Goal: Transaction & Acquisition: Purchase product/service

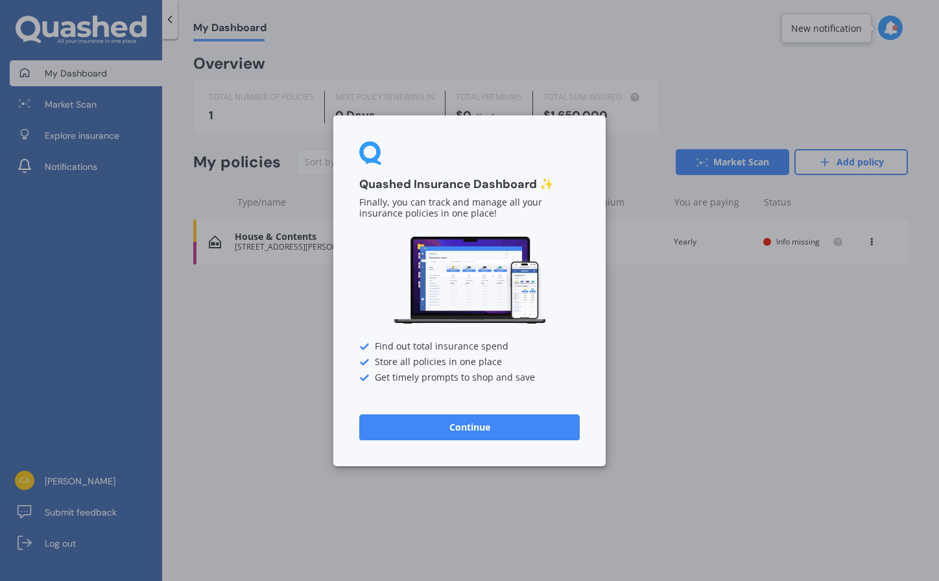
click at [454, 428] on button "Continue" at bounding box center [469, 427] width 221 height 26
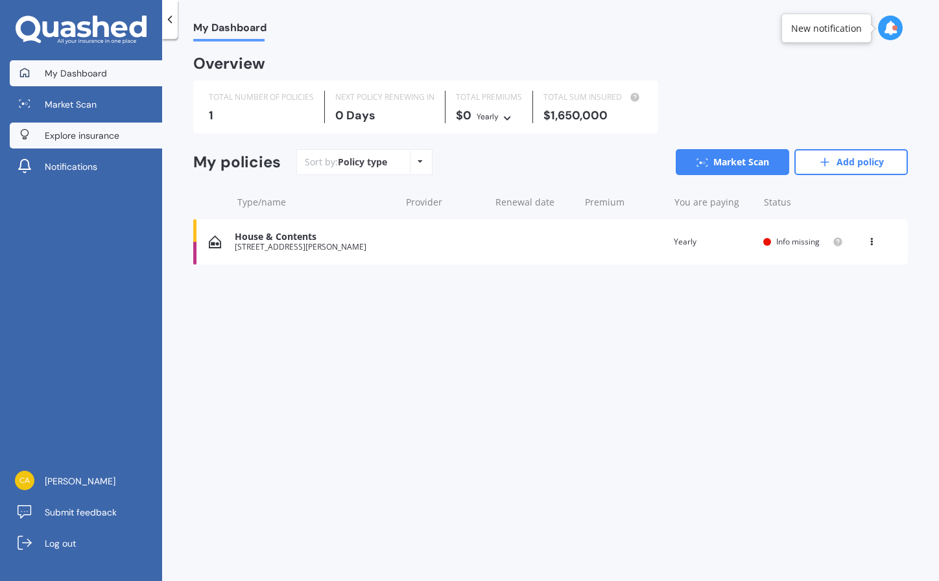
click at [117, 138] on span "Explore insurance" at bounding box center [82, 135] width 75 height 13
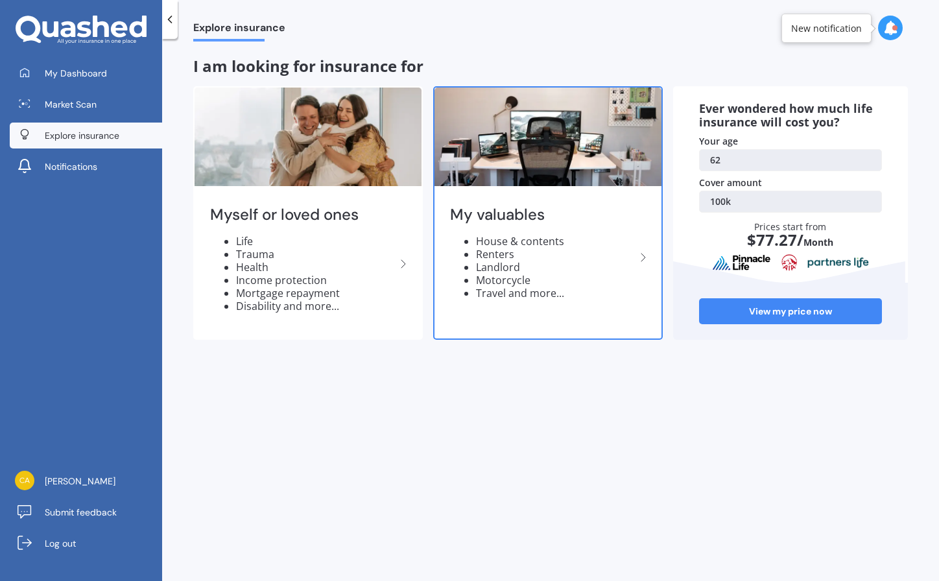
click at [640, 255] on icon at bounding box center [644, 258] width 16 height 16
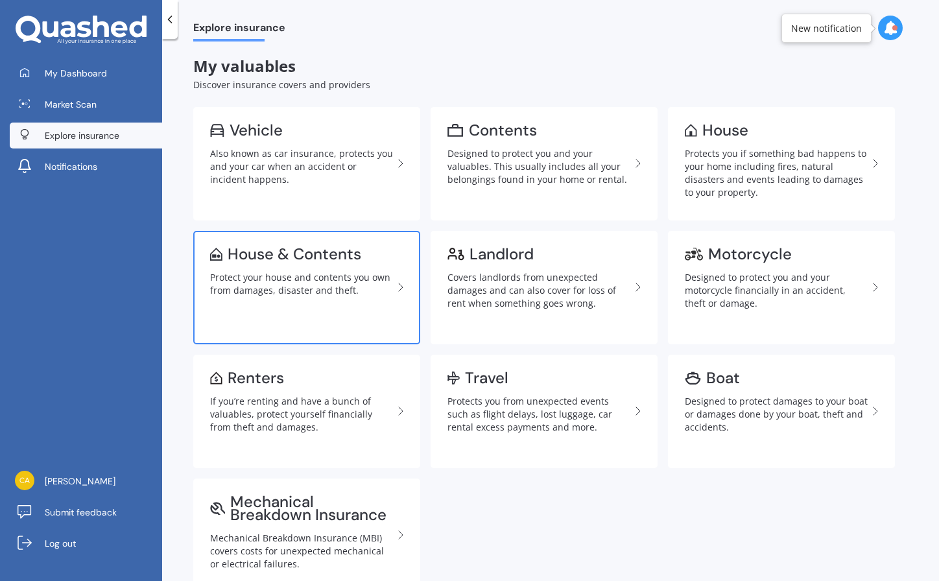
click at [380, 300] on link "House & Contents Protect your house and contents you own from damages, disaster…" at bounding box center [306, 288] width 227 height 114
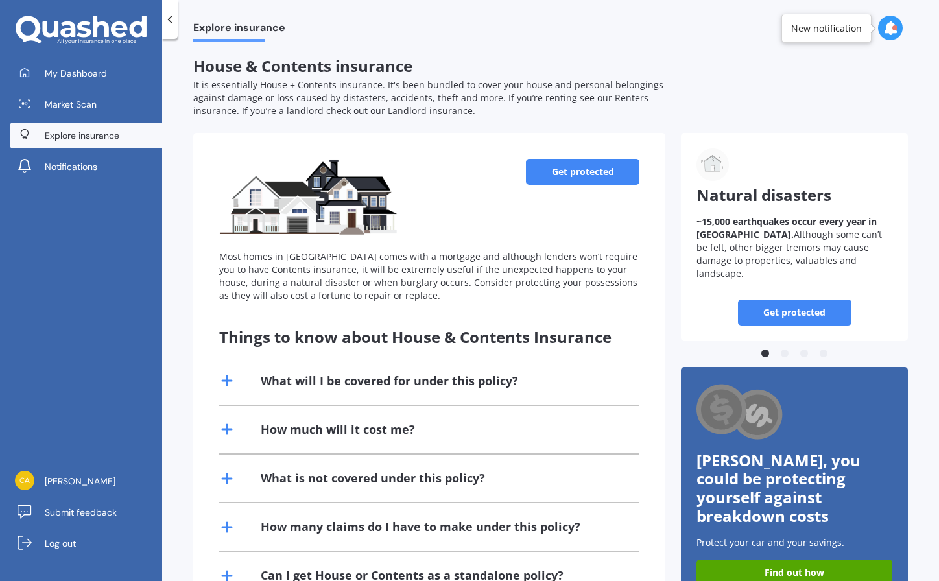
click at [573, 167] on link "Get protected" at bounding box center [583, 172] width 114 height 26
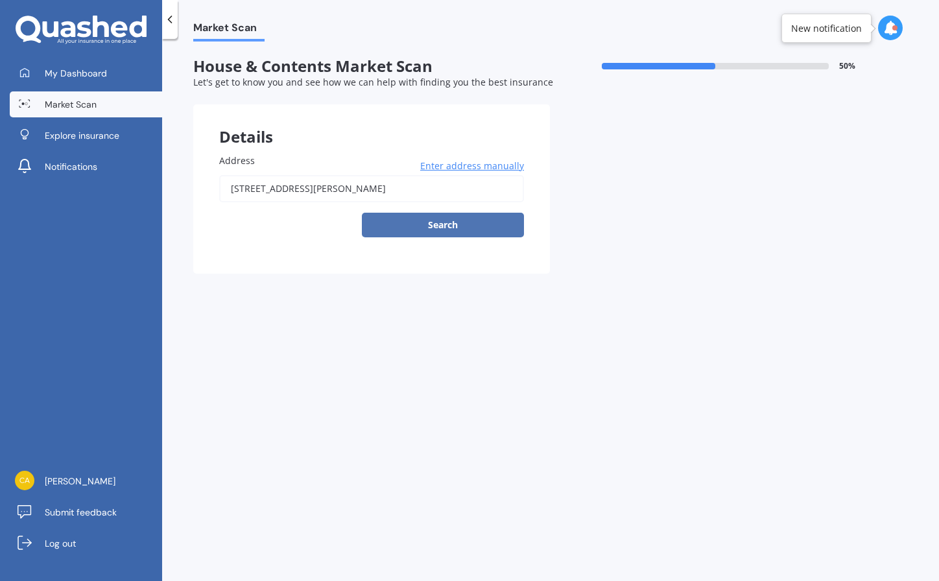
click at [462, 221] on button "Search" at bounding box center [443, 225] width 162 height 25
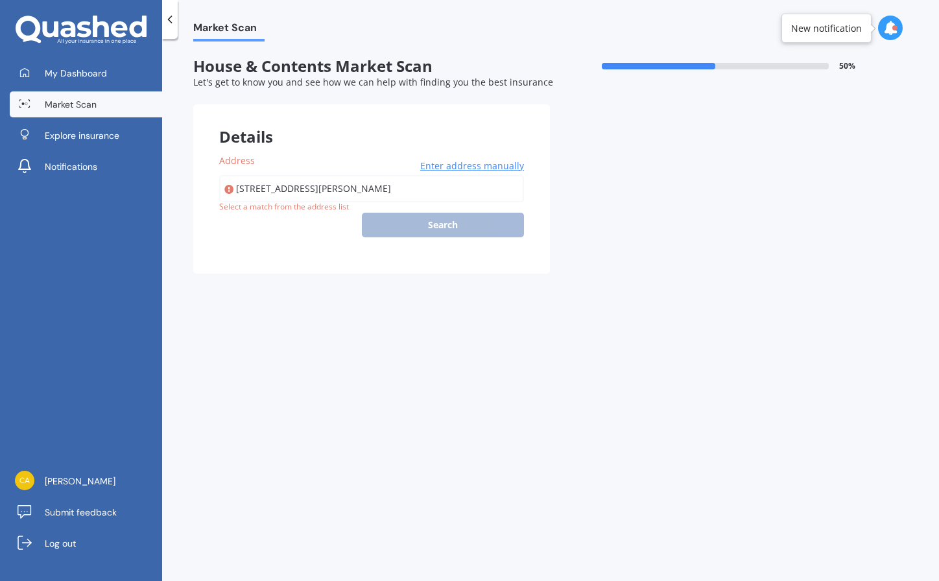
type input "[STREET_ADDRESS][PERSON_NAME]"
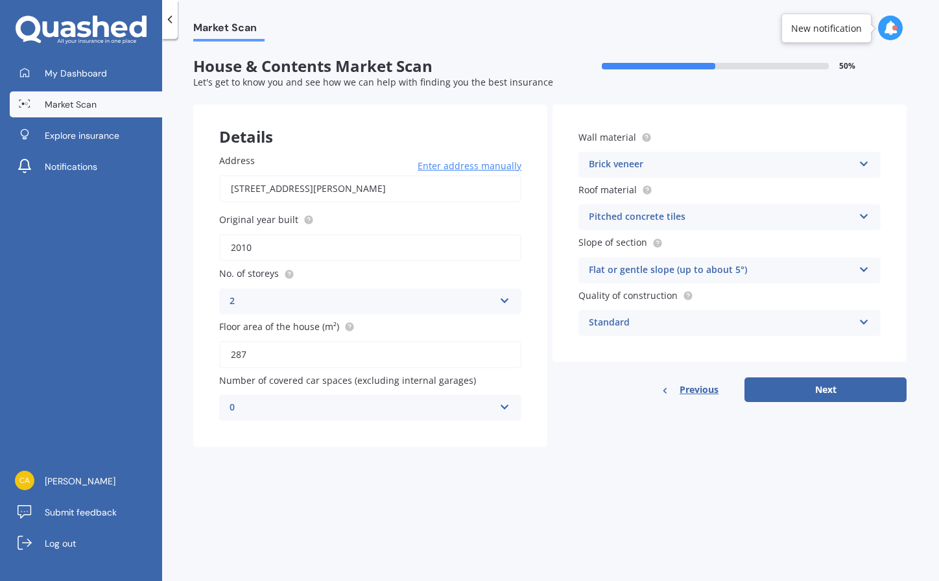
click at [433, 248] on input "2010" at bounding box center [370, 247] width 302 height 27
type input "2007"
click at [322, 346] on div "2" at bounding box center [370, 350] width 301 height 23
click at [313, 354] on input "287" at bounding box center [370, 354] width 302 height 27
type input "286"
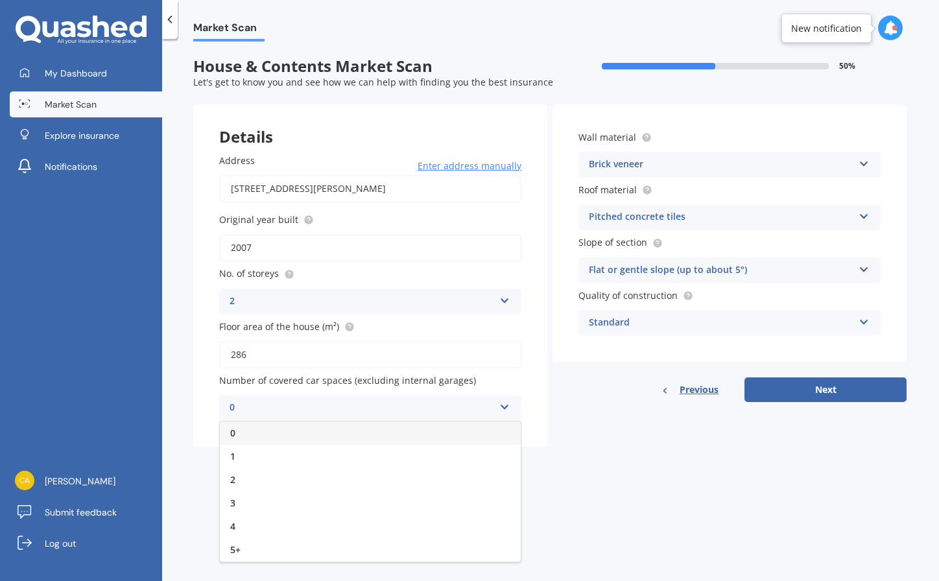
click at [459, 429] on div "0" at bounding box center [370, 433] width 301 height 23
click at [824, 386] on button "Next" at bounding box center [826, 390] width 162 height 25
select select "11"
select select "1962"
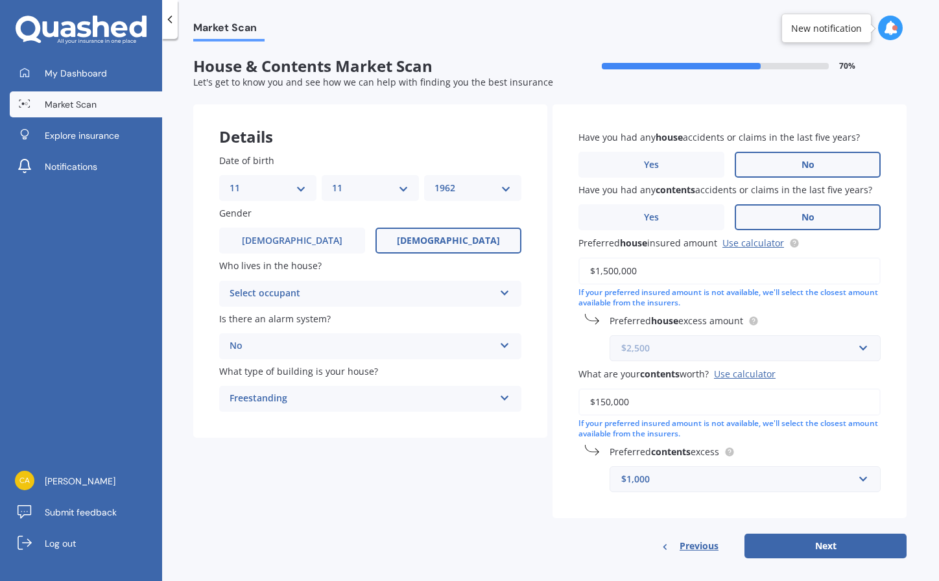
click at [859, 346] on input "text" at bounding box center [740, 348] width 259 height 25
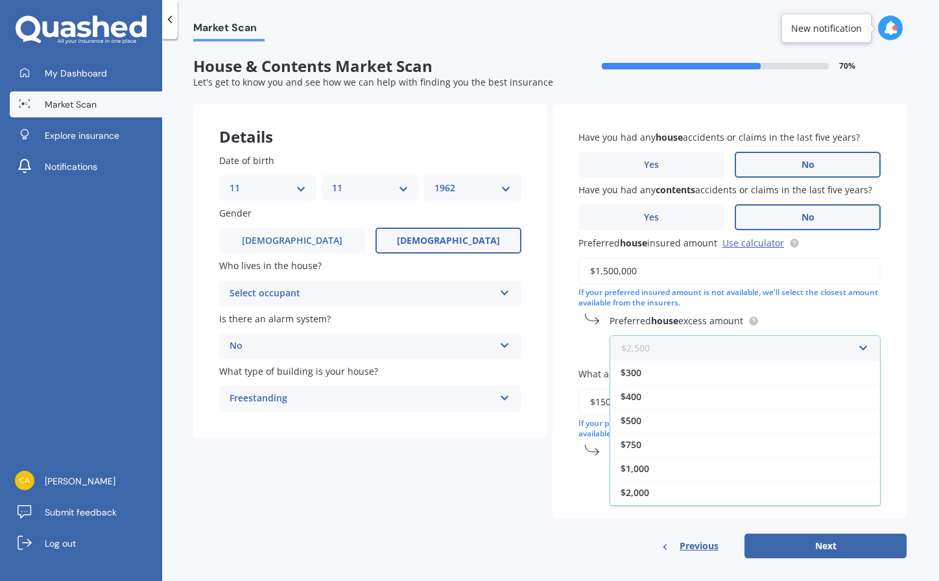
scroll to position [23, 0]
click at [647, 441] on div "$1,000" at bounding box center [745, 446] width 270 height 24
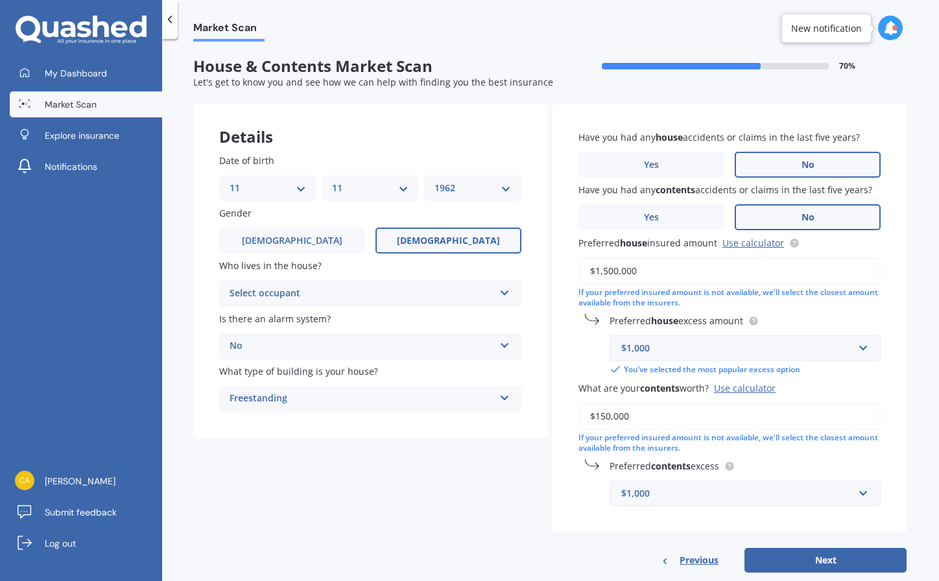
drag, startPoint x: 654, startPoint y: 416, endPoint x: 581, endPoint y: 407, distance: 73.8
click at [581, 407] on input "$150,000" at bounding box center [730, 416] width 302 height 27
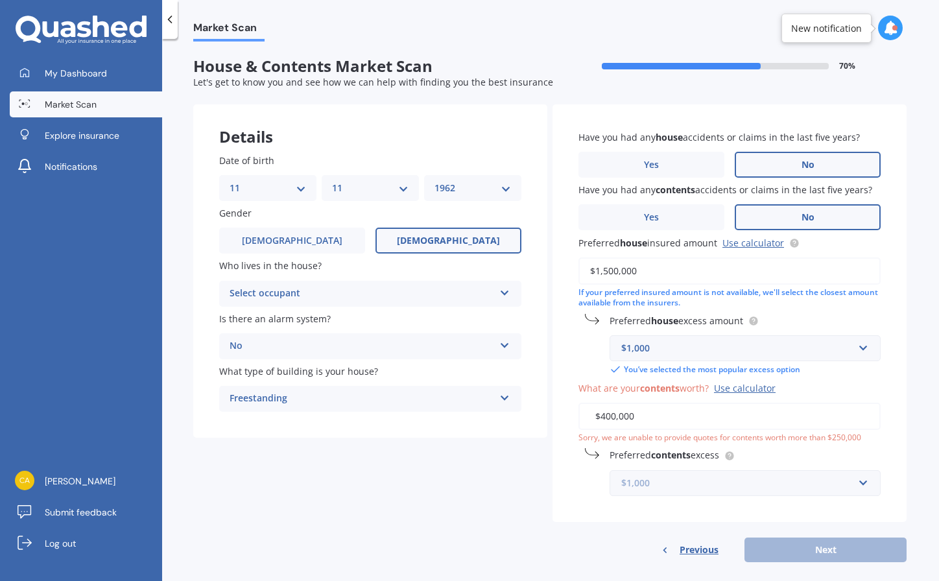
scroll to position [0, 0]
click at [768, 490] on input "text" at bounding box center [740, 483] width 259 height 25
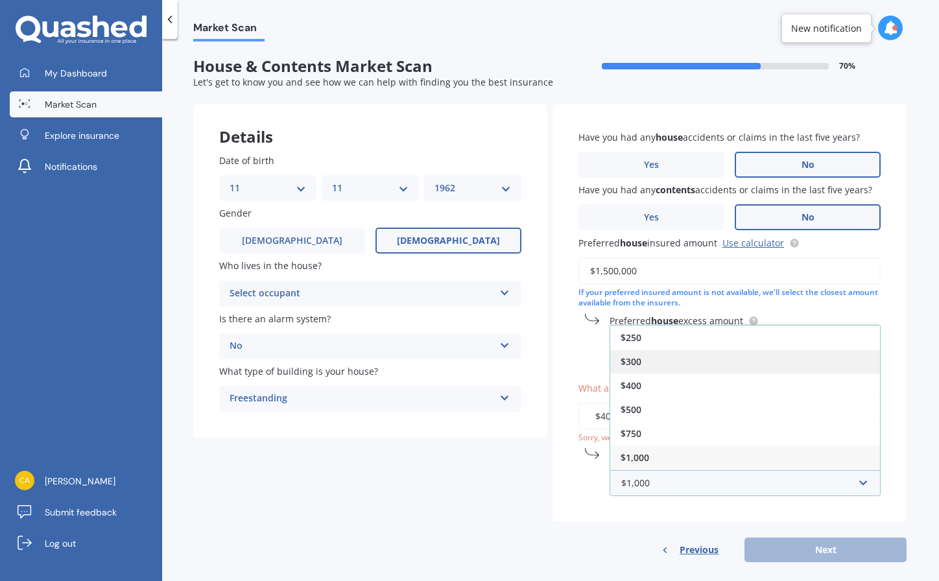
click at [638, 360] on span "$300" at bounding box center [631, 361] width 21 height 12
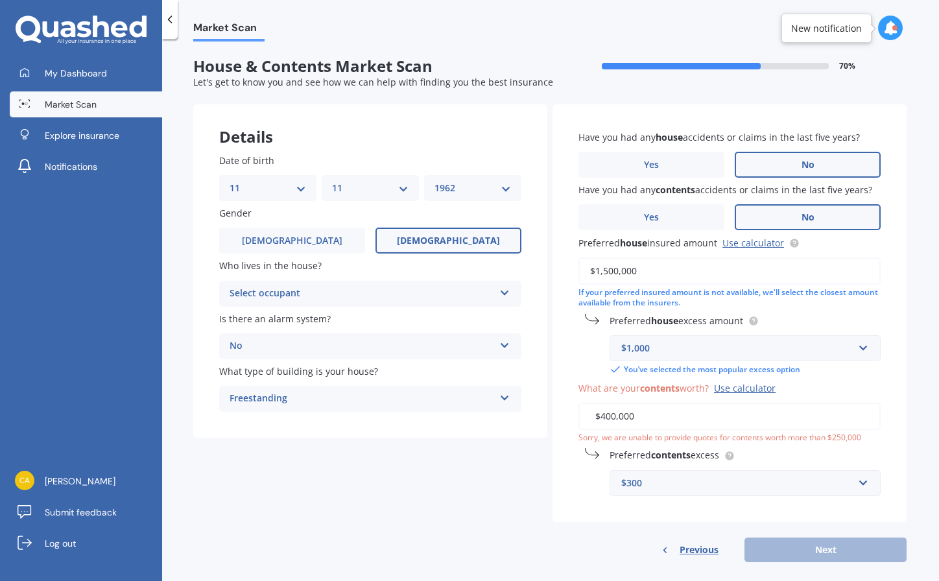
drag, startPoint x: 643, startPoint y: 414, endPoint x: 590, endPoint y: 409, distance: 53.4
click at [590, 409] on input "$400,000" at bounding box center [730, 416] width 302 height 27
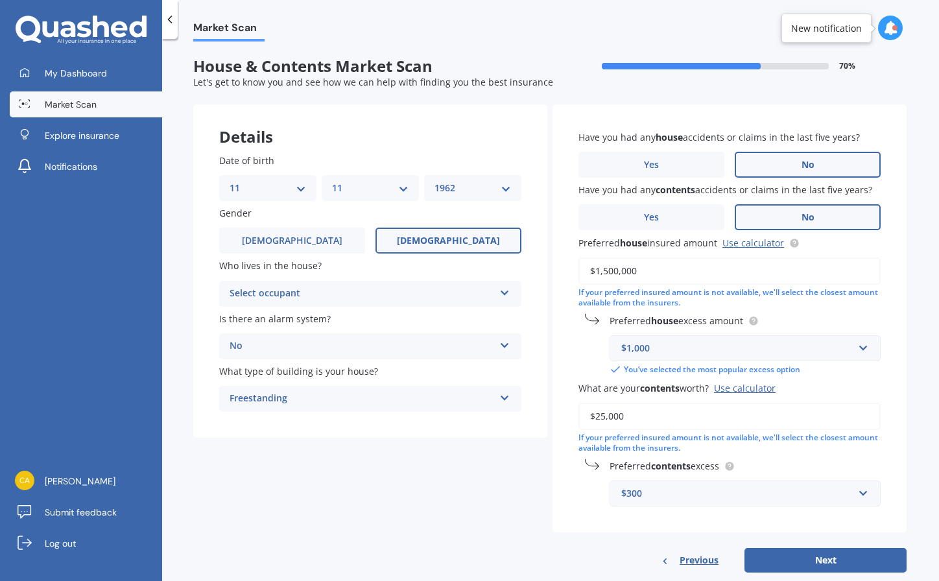
type input "$250,000"
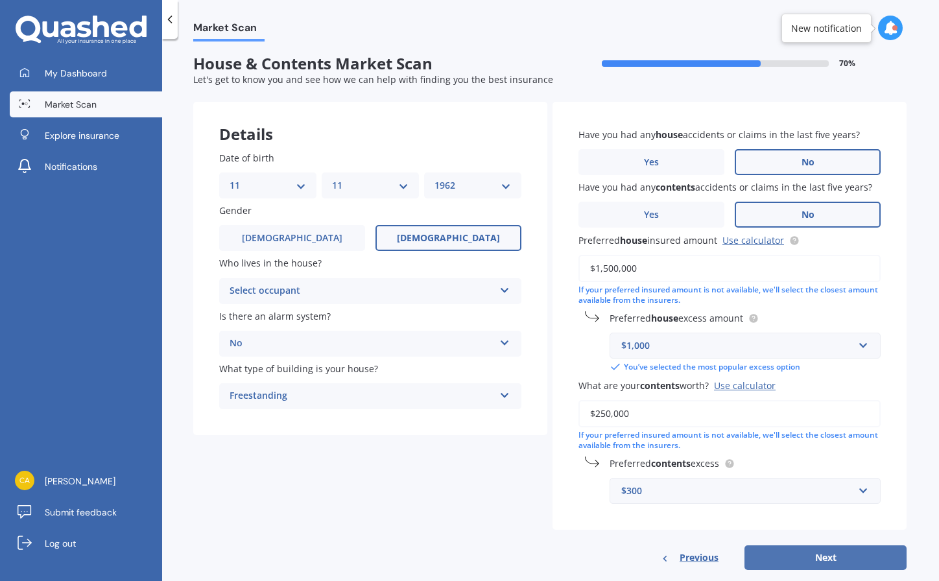
click at [835, 551] on button "Next" at bounding box center [826, 558] width 162 height 25
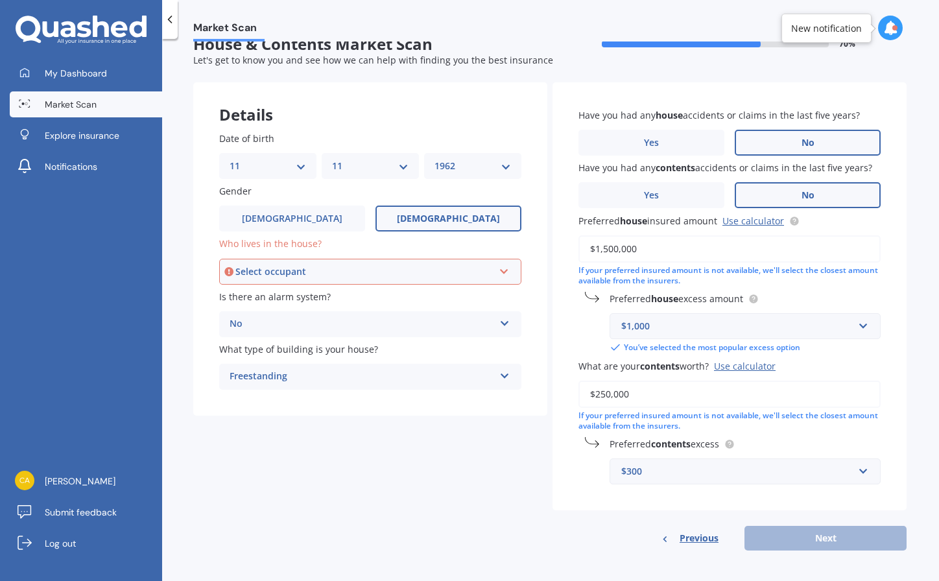
scroll to position [21, 0]
click at [382, 274] on div "Select occupant" at bounding box center [364, 273] width 258 height 14
click at [374, 290] on div "Owner" at bounding box center [371, 297] width 300 height 23
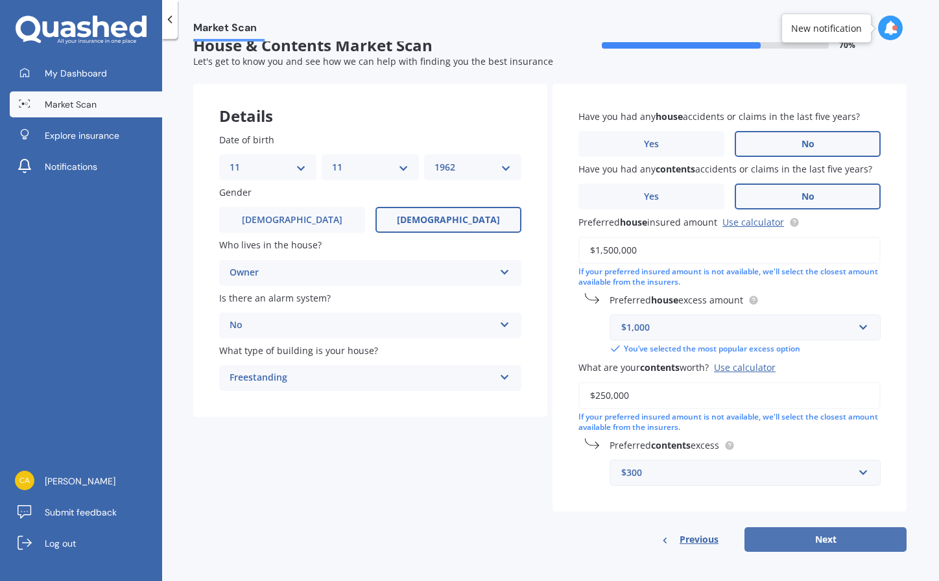
click at [795, 534] on button "Next" at bounding box center [826, 539] width 162 height 25
select select "11"
select select "1962"
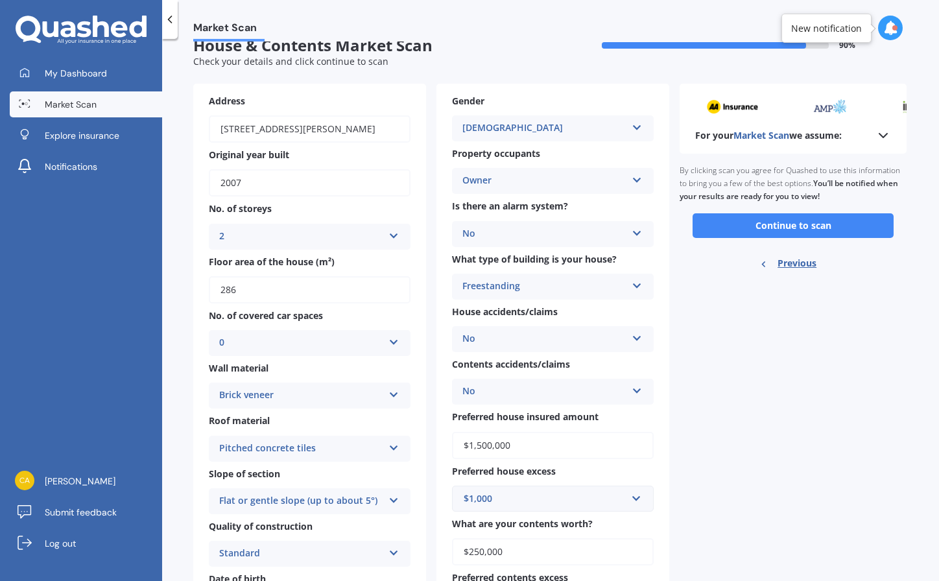
scroll to position [0, 0]
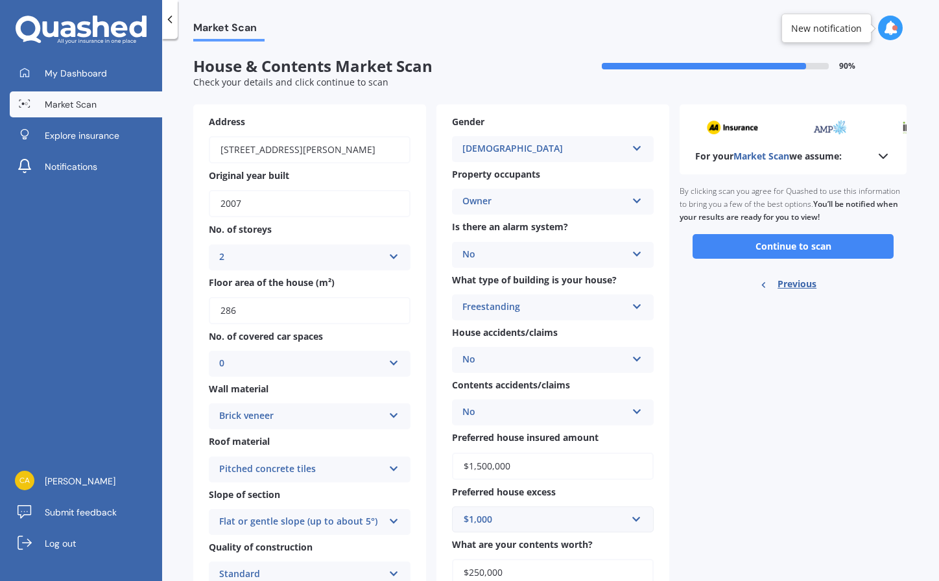
click at [634, 250] on icon at bounding box center [637, 251] width 11 height 9
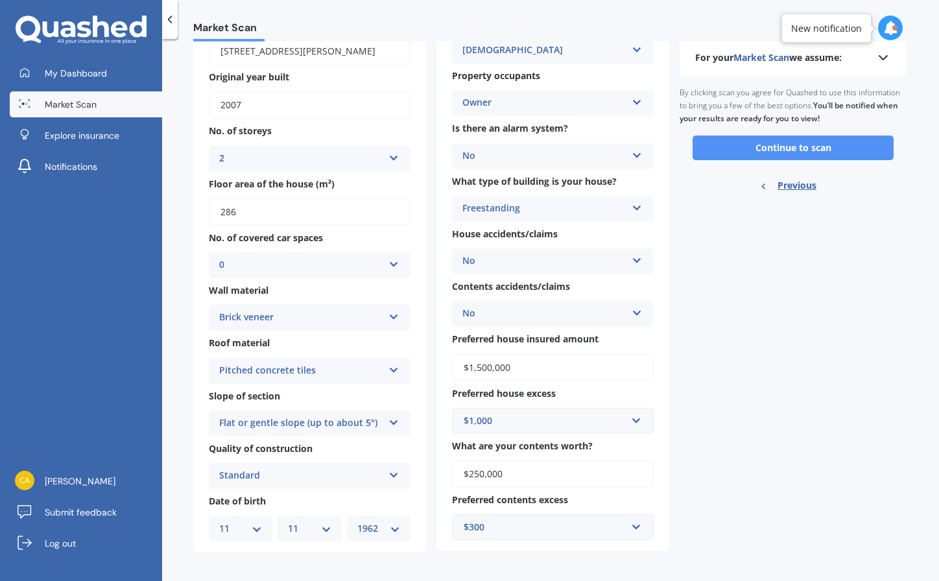
click at [786, 142] on button "Continue to scan" at bounding box center [793, 148] width 201 height 25
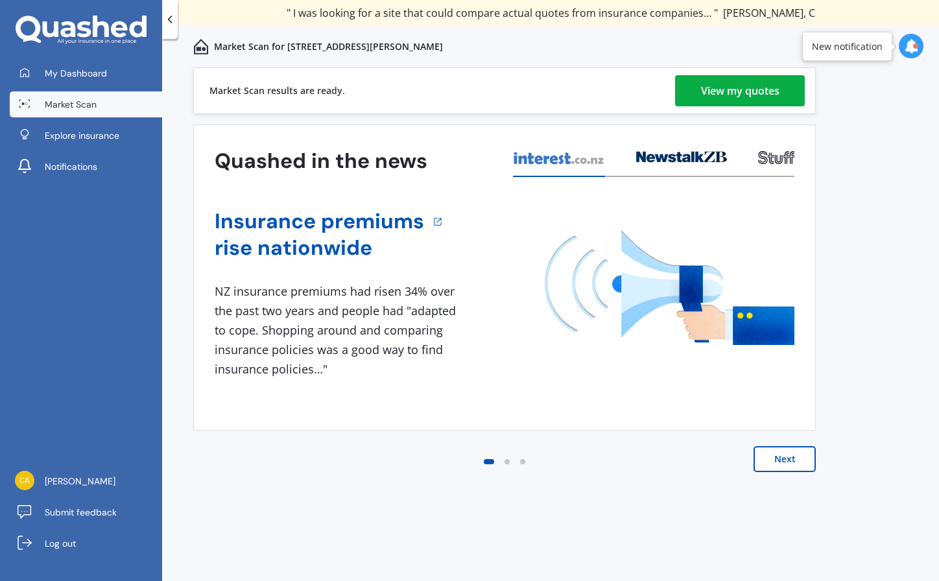
click at [743, 90] on div "View my quotes" at bounding box center [740, 90] width 78 height 31
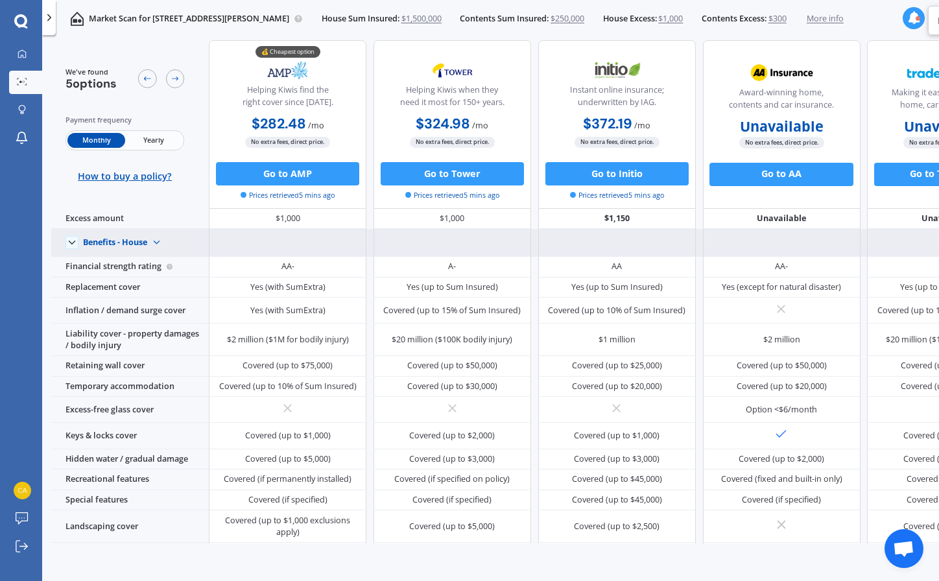
scroll to position [34, 0]
click at [159, 243] on img at bounding box center [156, 242] width 19 height 19
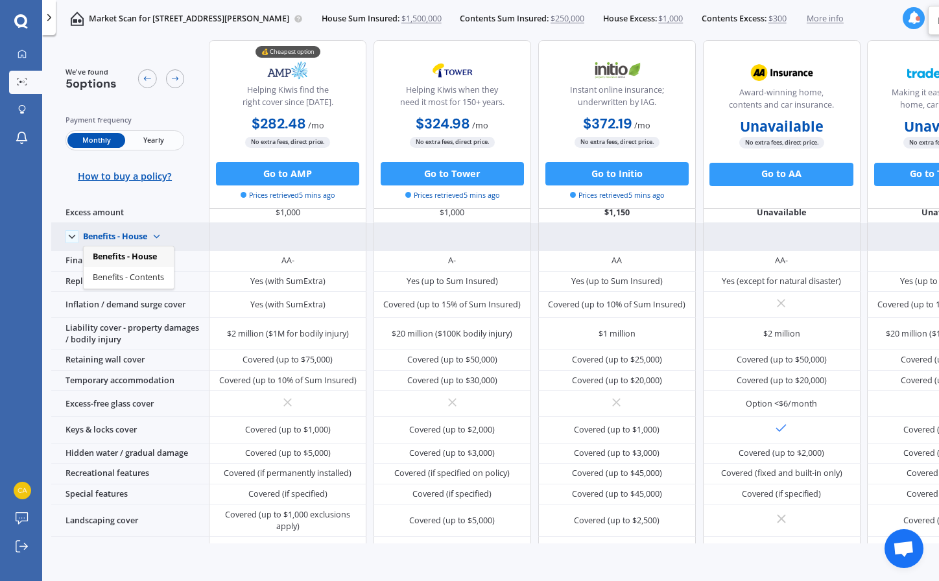
scroll to position [42, 0]
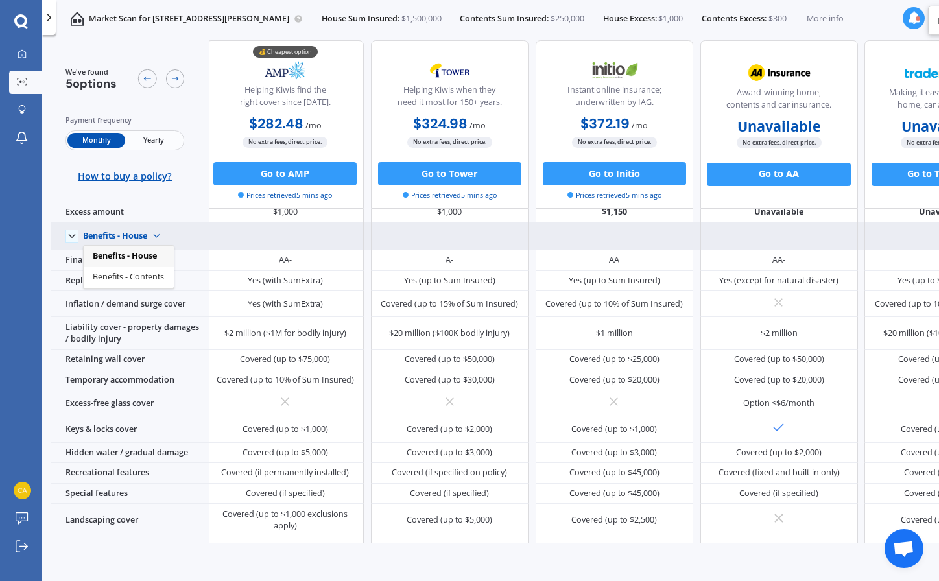
click at [161, 237] on img at bounding box center [156, 236] width 19 height 19
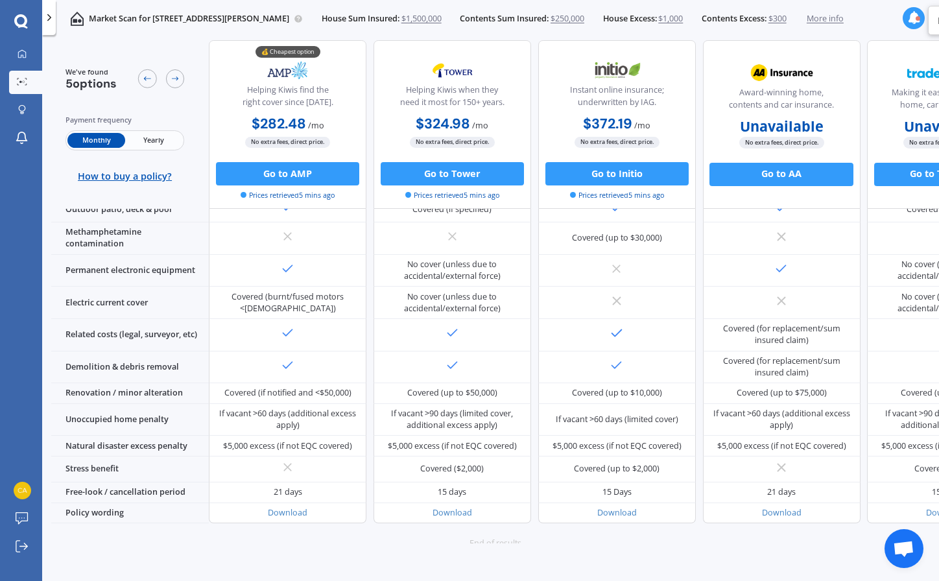
scroll to position [418, 0]
click at [311, 171] on button "Go to AMP" at bounding box center [287, 173] width 143 height 23
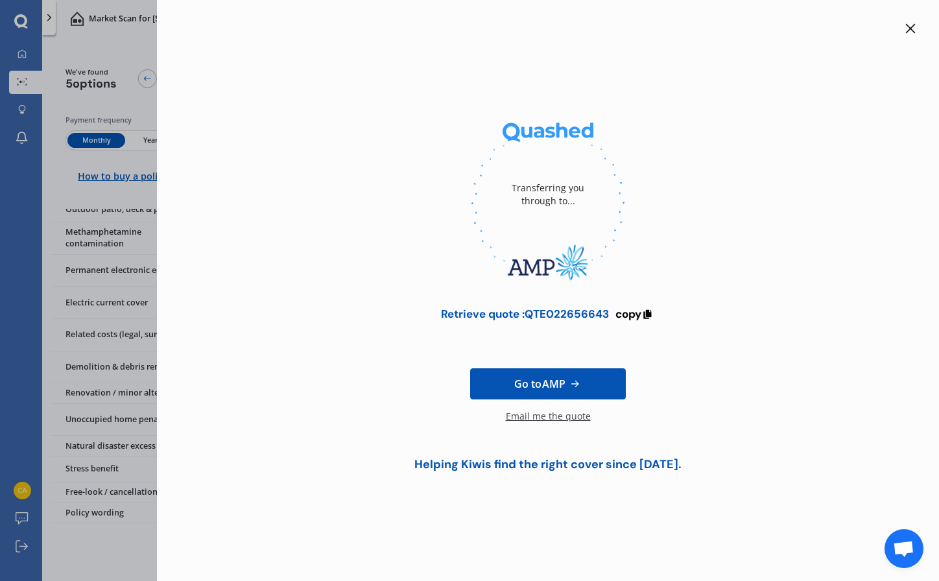
click at [563, 379] on span "Go to AMP" at bounding box center [539, 384] width 51 height 16
